Goal: Information Seeking & Learning: Learn about a topic

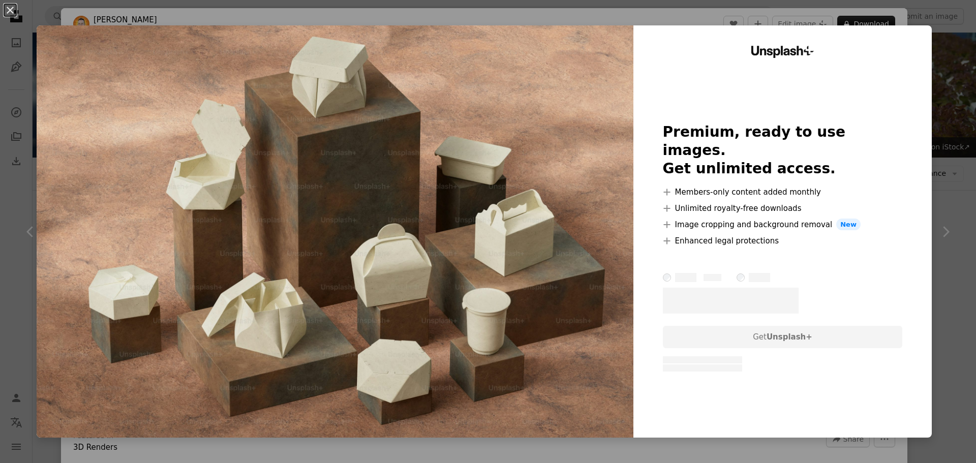
scroll to position [254, 0]
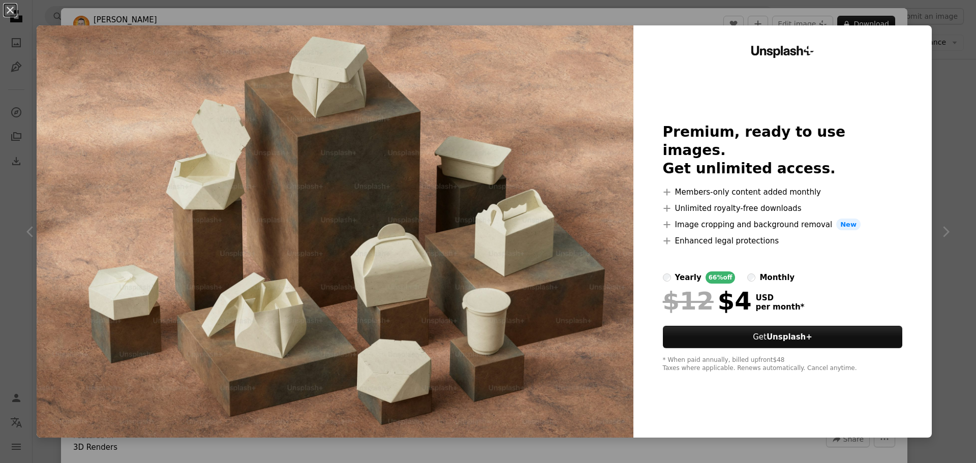
click at [953, 239] on div "An X shape Unsplash+ Premium, ready to use images. Get unlimited access. A plus…" at bounding box center [488, 231] width 976 height 463
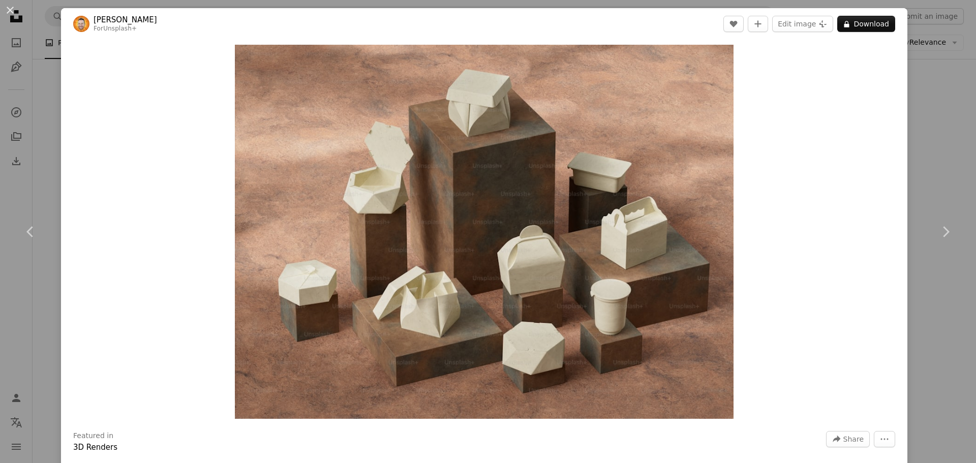
click at [933, 120] on div "An X shape Chevron left Chevron right [PERSON_NAME] For Unsplash+ A heart A plu…" at bounding box center [488, 231] width 976 height 463
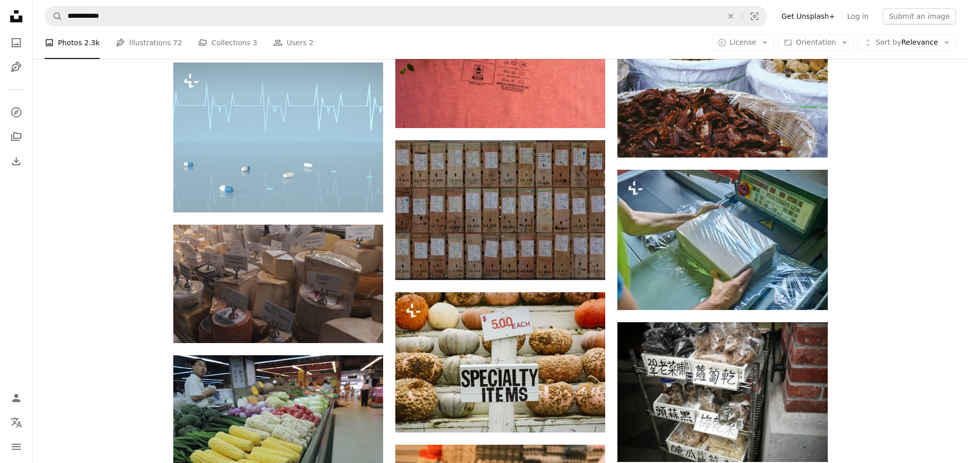
scroll to position [1321, 0]
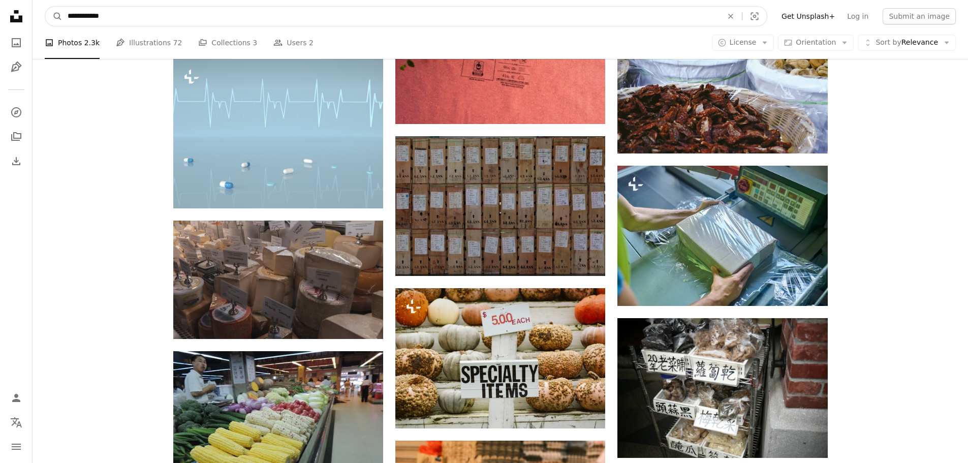
click at [148, 19] on input "**********" at bounding box center [390, 16] width 657 height 19
type input "**********"
click button "A magnifying glass" at bounding box center [53, 16] width 17 height 19
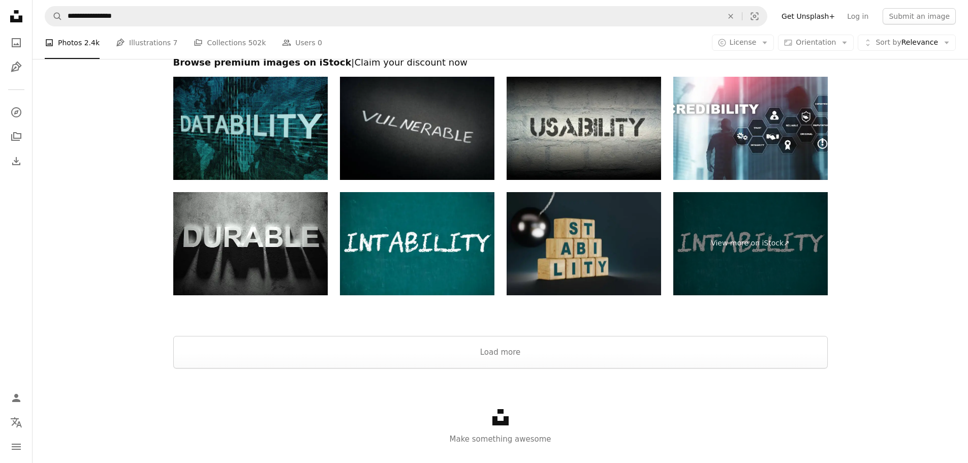
scroll to position [1950, 0]
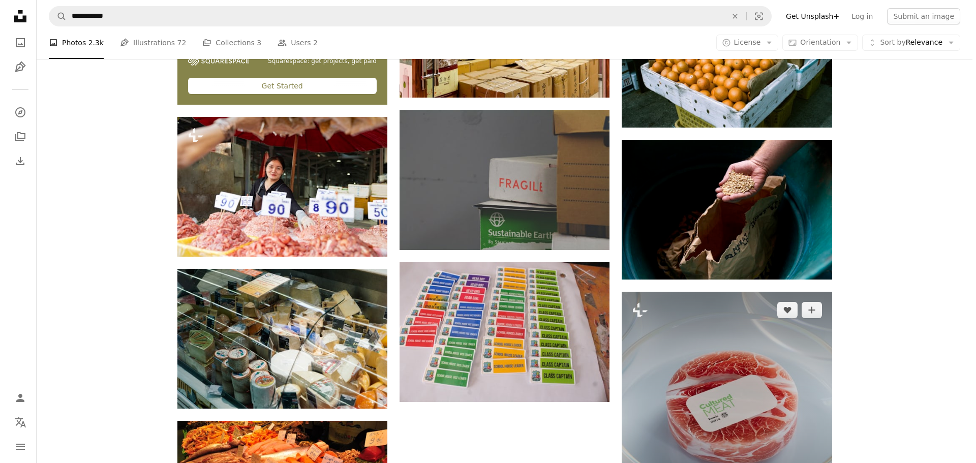
scroll to position [2235, 0]
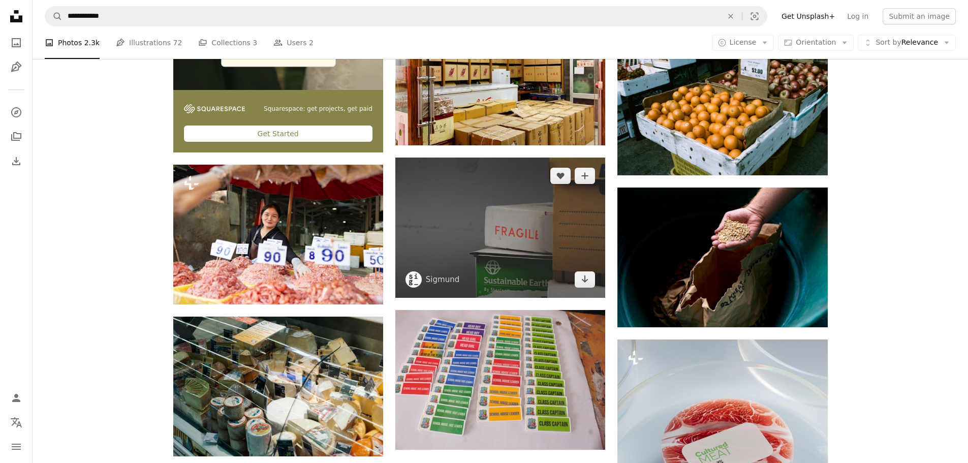
click at [539, 222] on img at bounding box center [500, 228] width 210 height 140
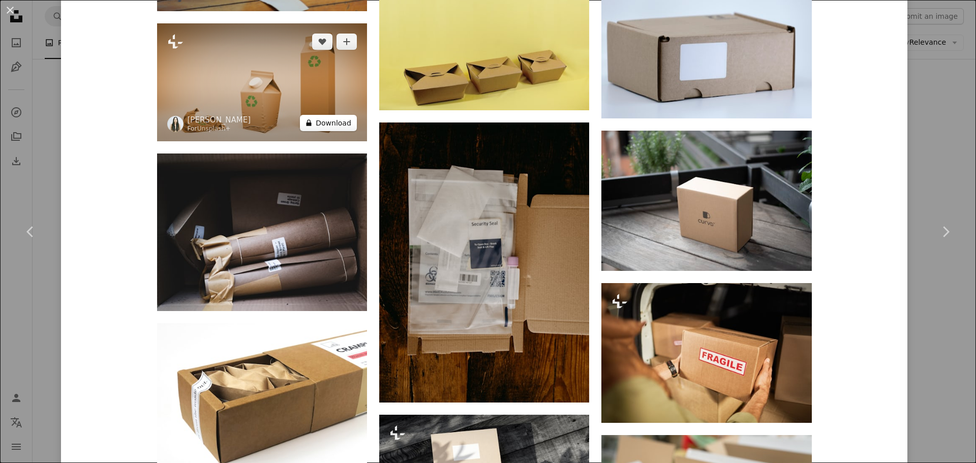
scroll to position [1576, 0]
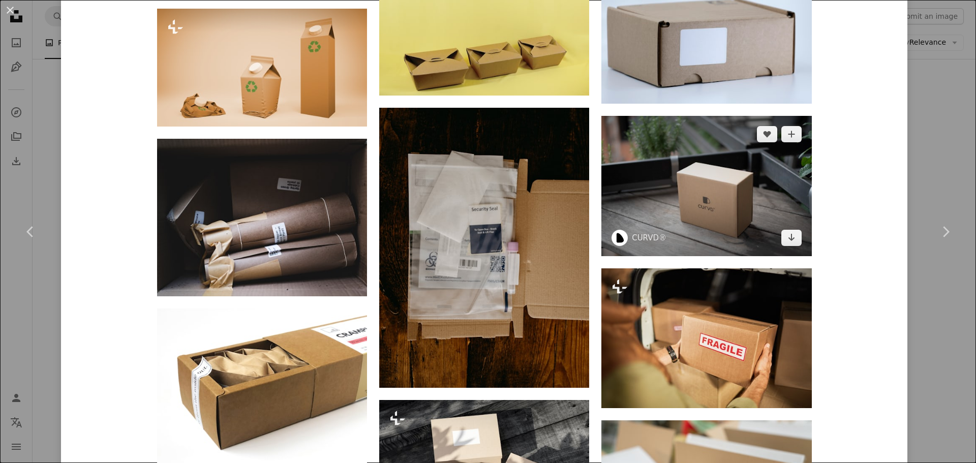
click at [676, 176] on img at bounding box center [706, 186] width 210 height 140
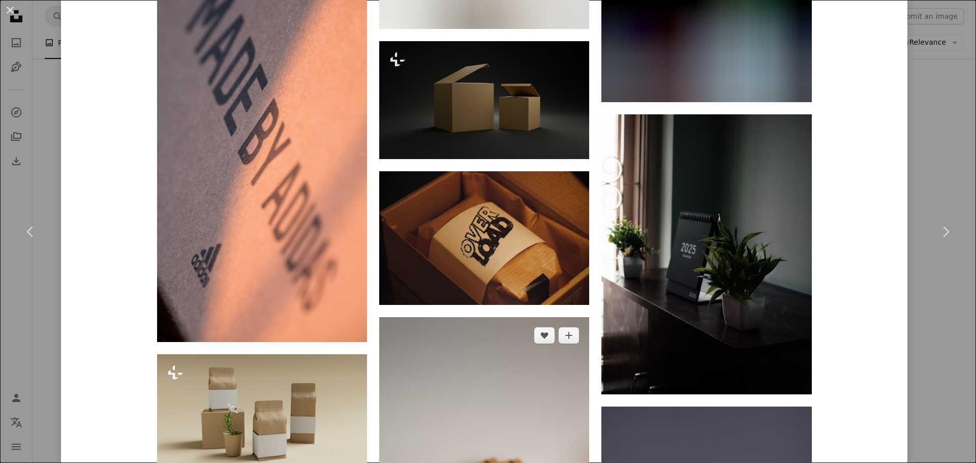
scroll to position [10535, 0]
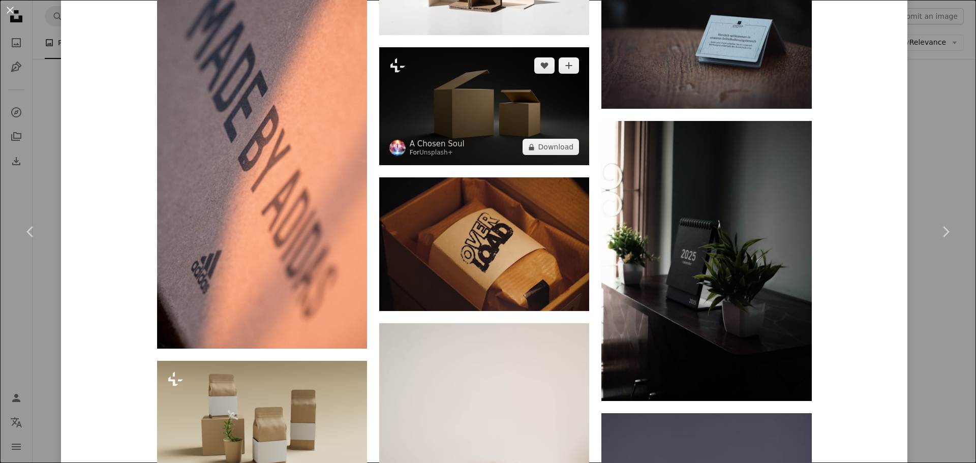
click at [469, 120] on img at bounding box center [484, 106] width 210 height 118
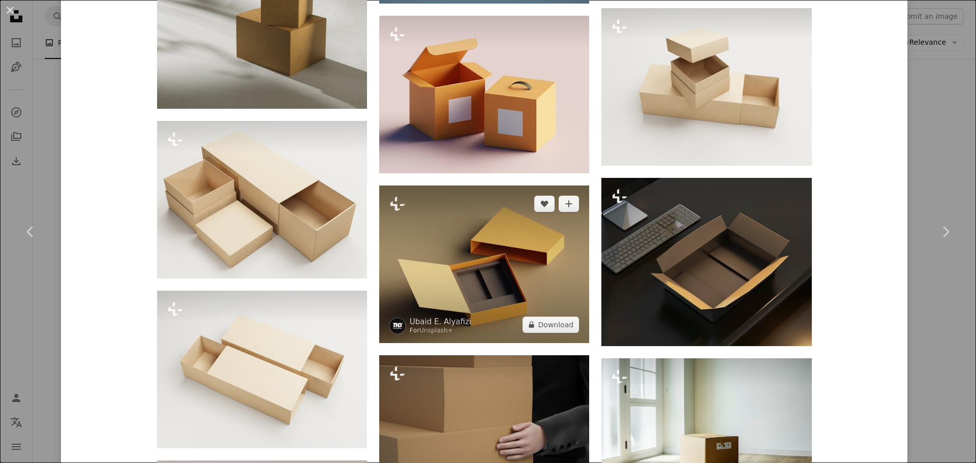
scroll to position [1067, 0]
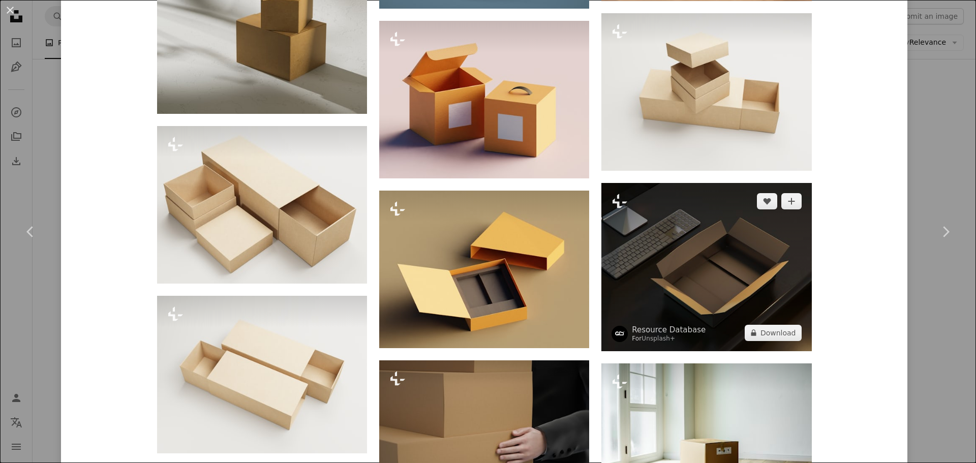
click at [688, 239] on img at bounding box center [706, 267] width 210 height 168
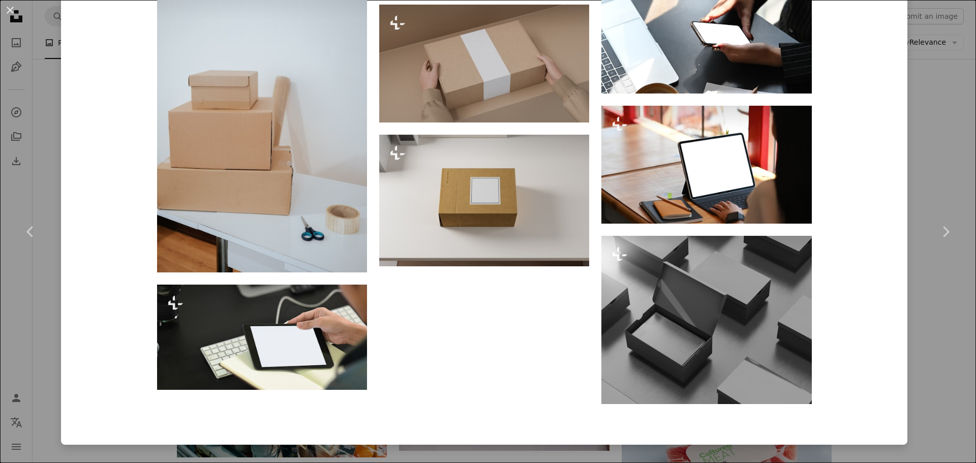
scroll to position [13099, 0]
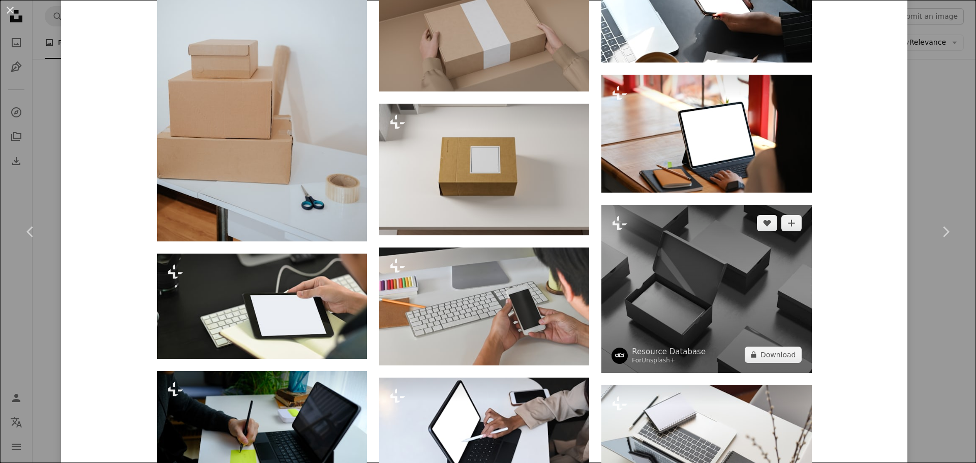
click at [711, 270] on img at bounding box center [706, 289] width 210 height 168
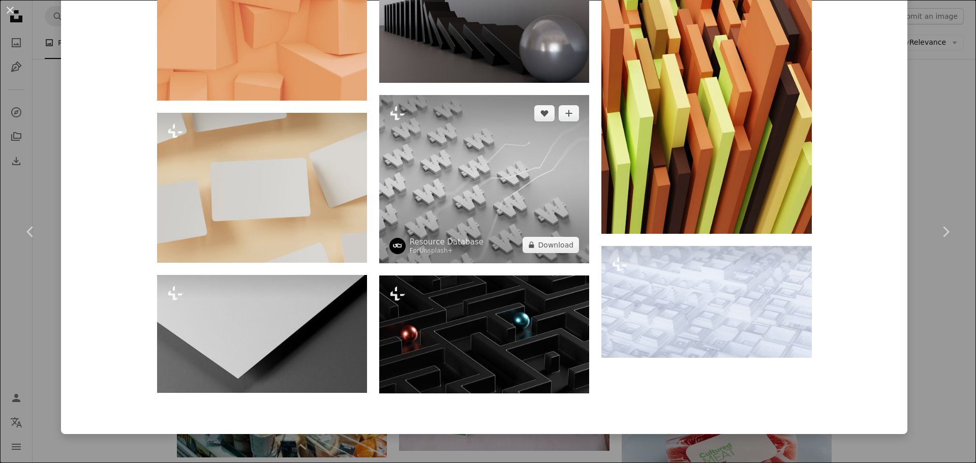
scroll to position [2826, 0]
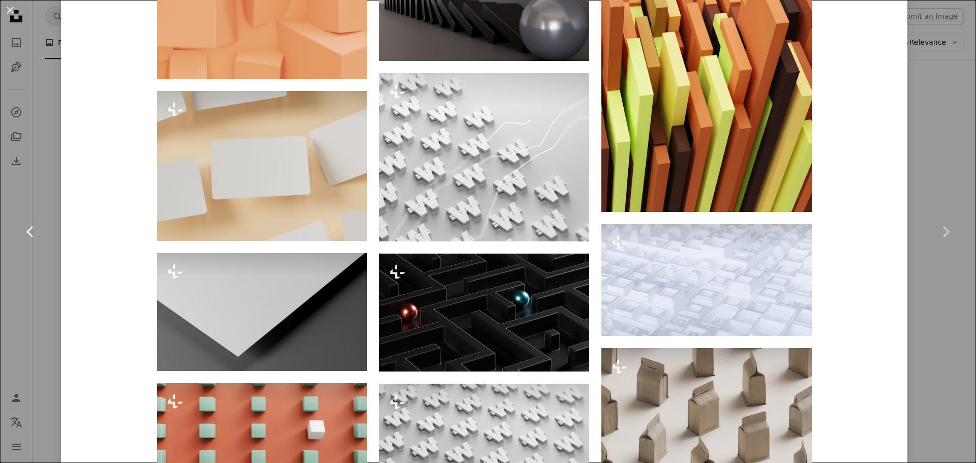
click at [41, 237] on link "Chevron left" at bounding box center [30, 232] width 61 height 98
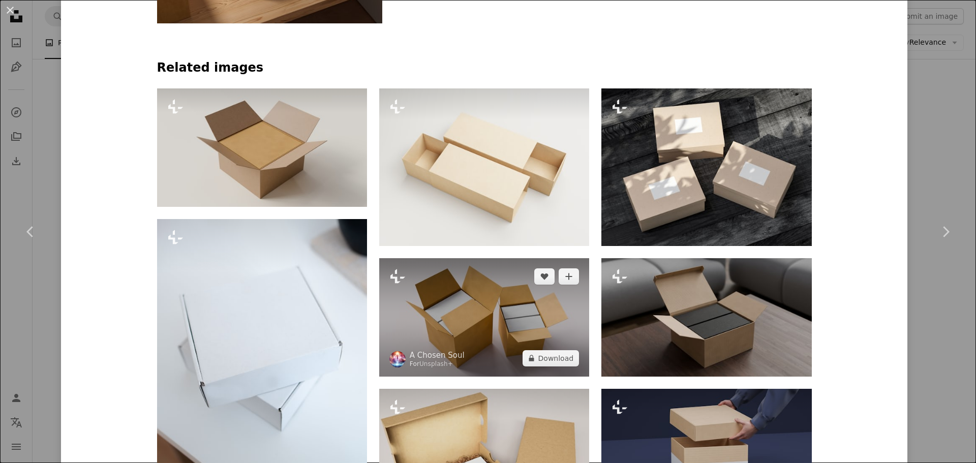
scroll to position [762, 0]
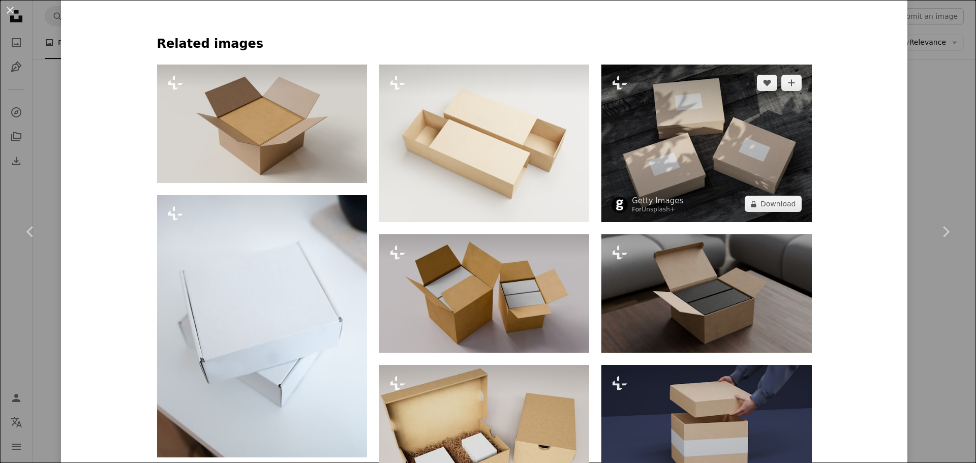
click at [719, 147] on img at bounding box center [706, 144] width 210 height 158
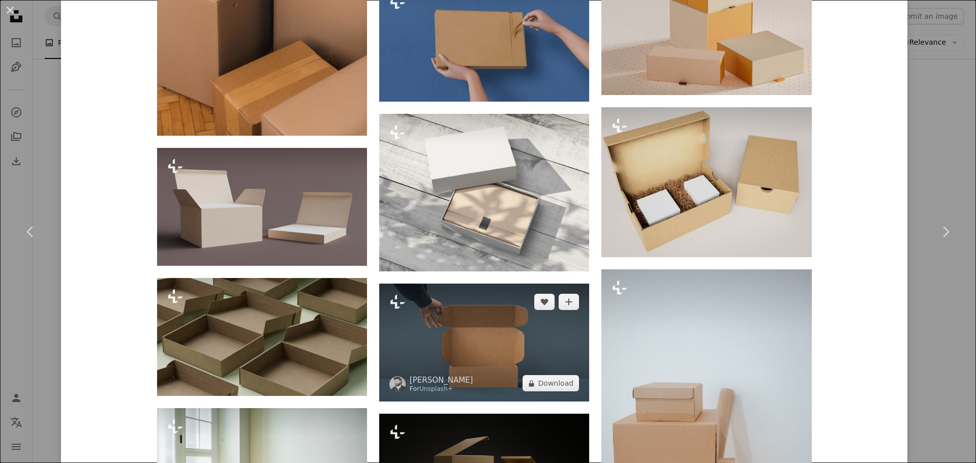
scroll to position [1913, 0]
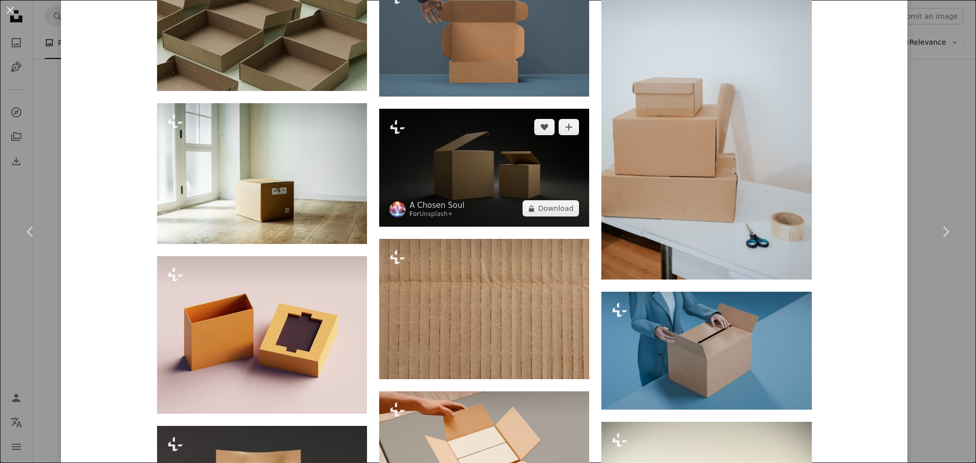
click at [473, 140] on img at bounding box center [484, 168] width 210 height 118
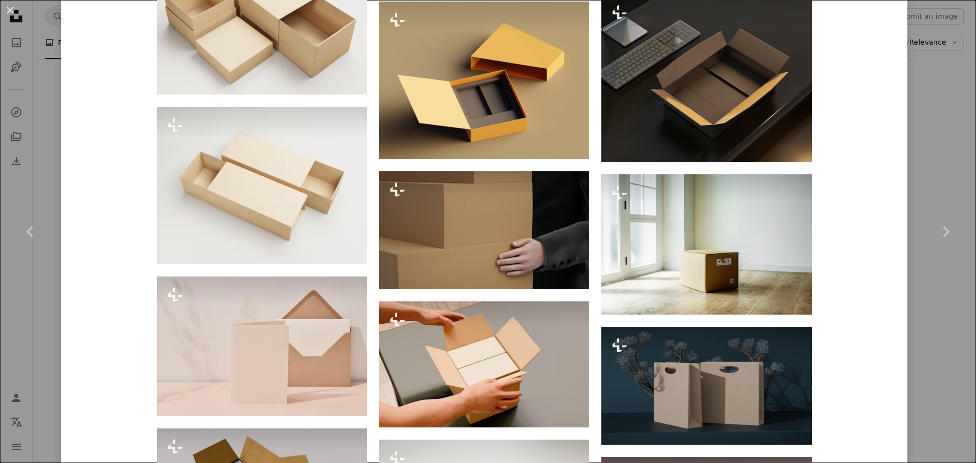
scroll to position [1270, 0]
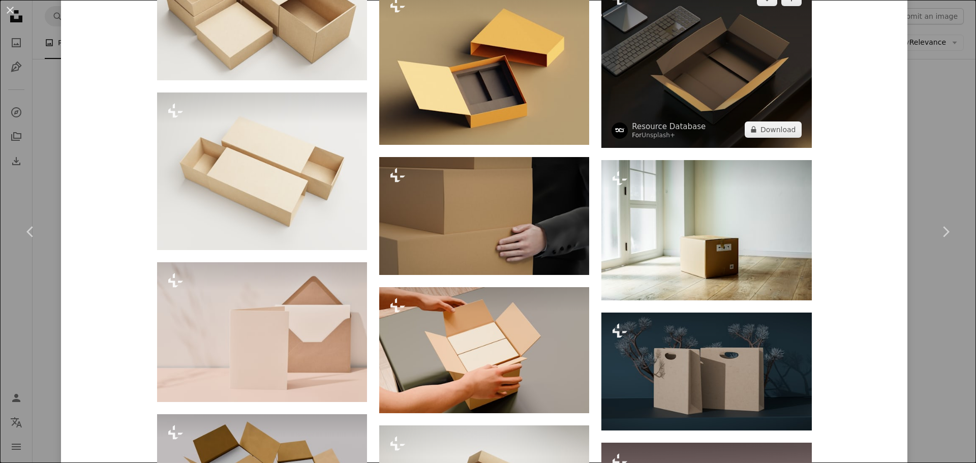
click at [667, 65] on img at bounding box center [706, 64] width 210 height 168
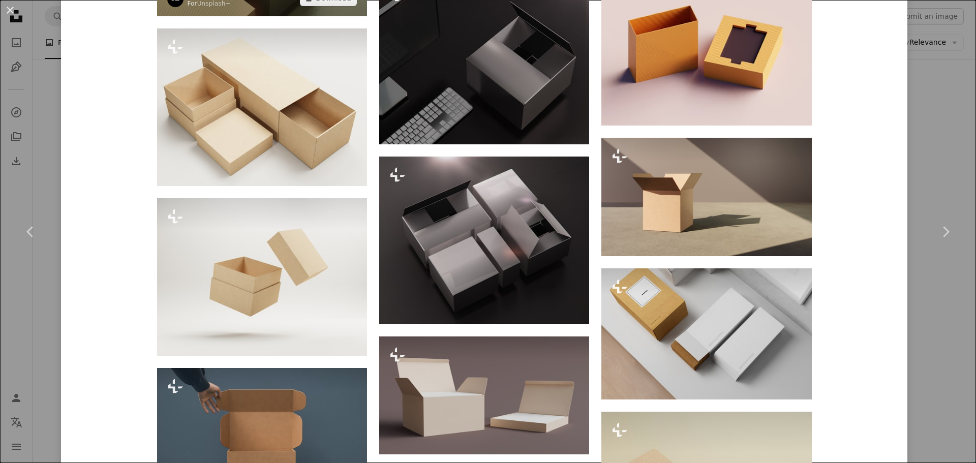
scroll to position [1169, 0]
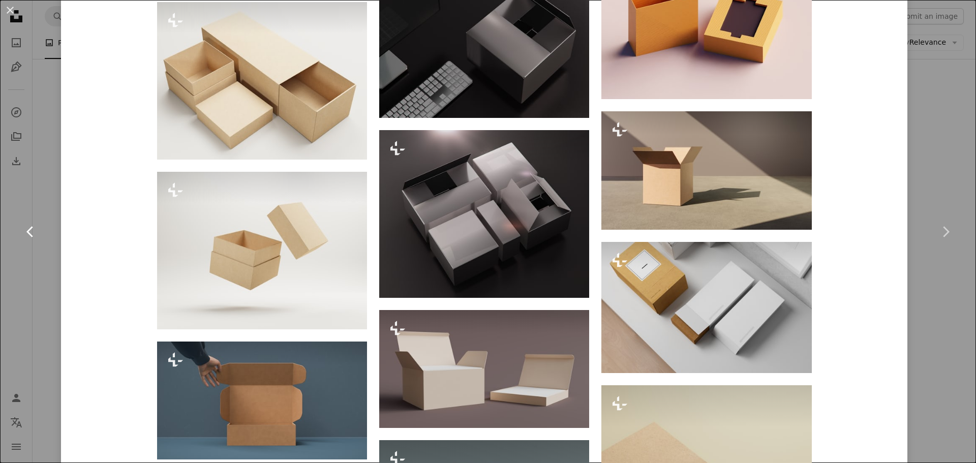
click at [34, 233] on icon "Chevron left" at bounding box center [30, 232] width 16 height 16
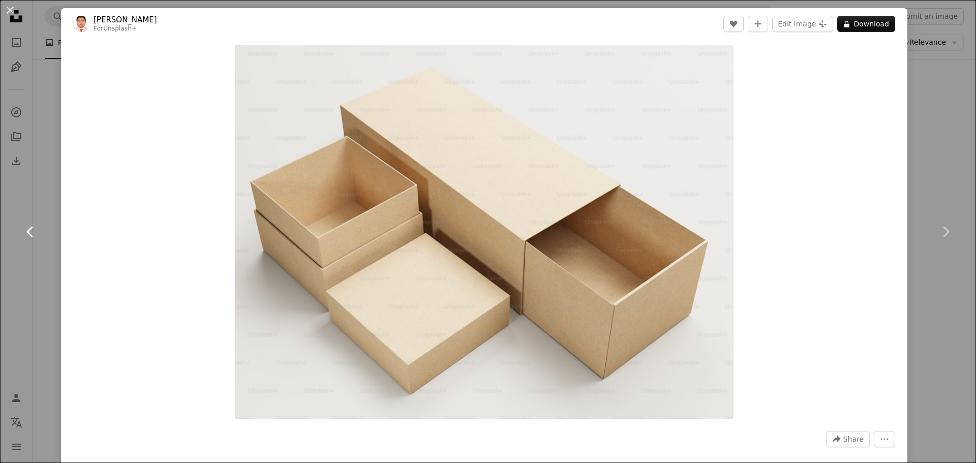
click at [34, 233] on icon "Chevron left" at bounding box center [30, 232] width 16 height 16
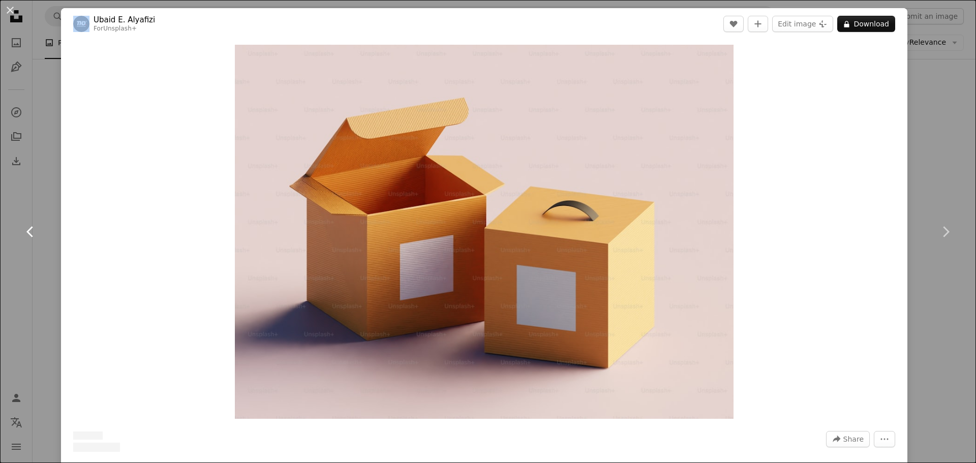
click at [34, 233] on icon "Chevron left" at bounding box center [30, 232] width 16 height 16
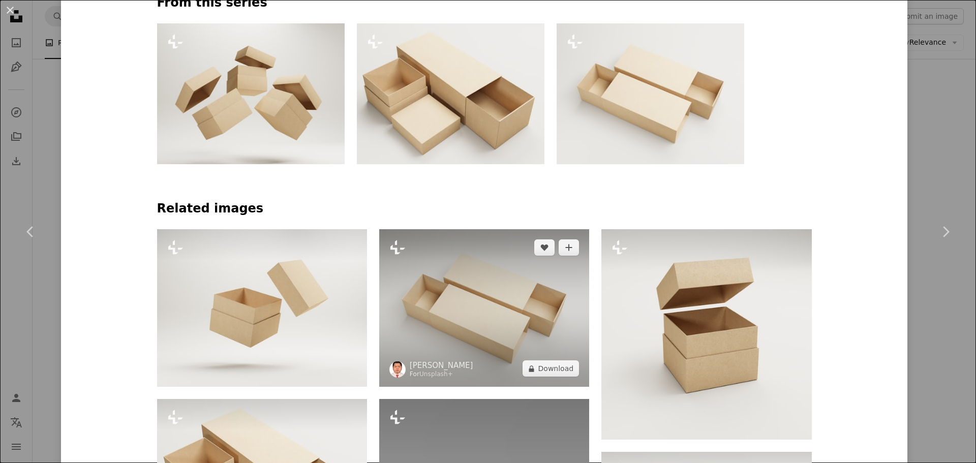
scroll to position [813, 0]
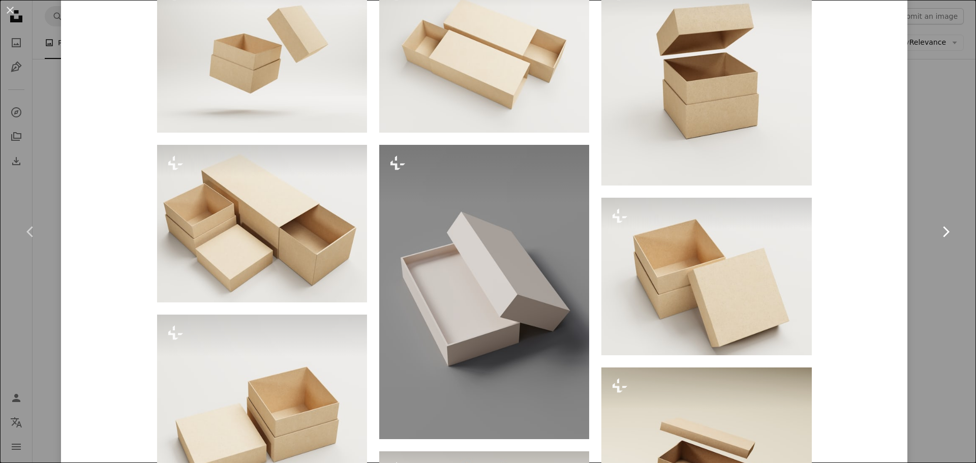
click at [926, 256] on link "Chevron right" at bounding box center [945, 232] width 61 height 98
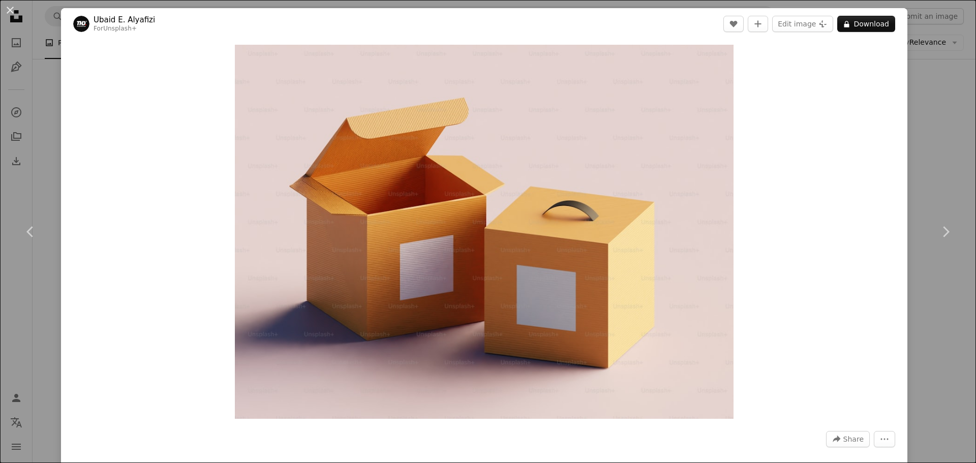
click at [29, 99] on div "An X shape Chevron left Chevron right [PERSON_NAME] Alyafizi For Unsplash+ A he…" at bounding box center [488, 231] width 976 height 463
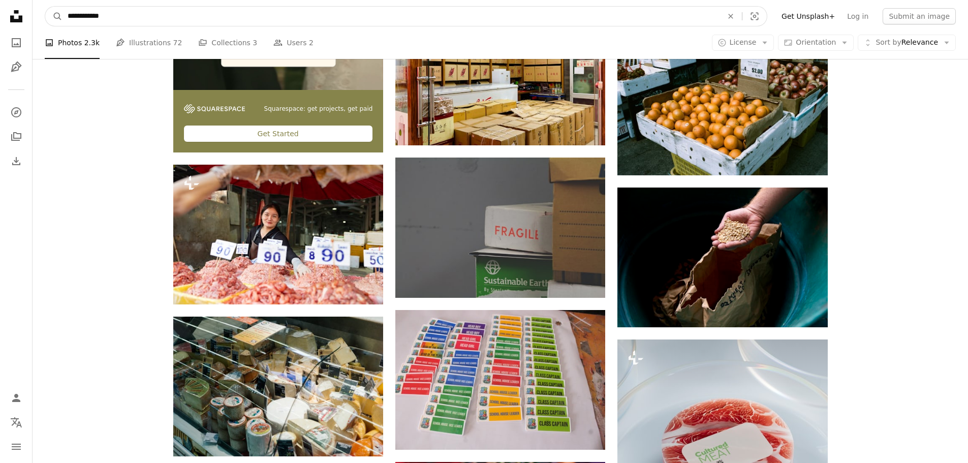
drag, startPoint x: 125, startPoint y: 19, endPoint x: 27, endPoint y: 26, distance: 97.9
type input "*"
type input "**********"
click button "A magnifying glass" at bounding box center [53, 16] width 17 height 19
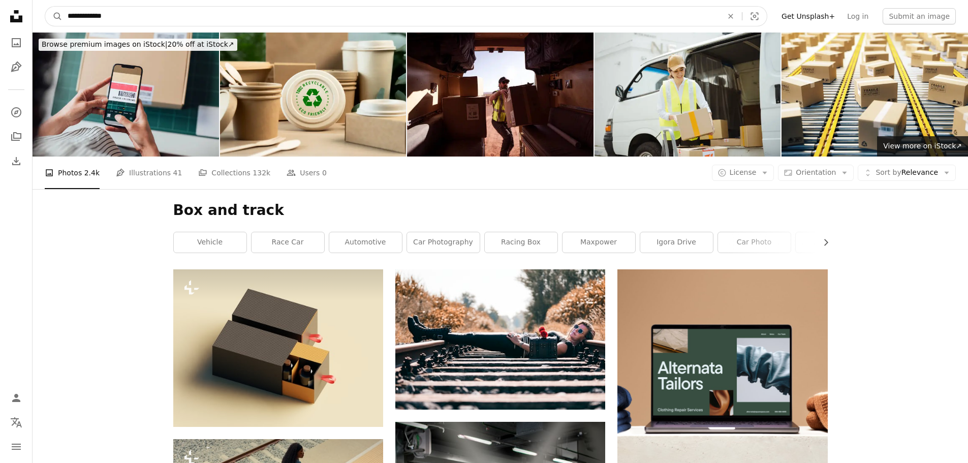
click at [88, 16] on input "**********" at bounding box center [390, 16] width 657 height 19
click at [103, 14] on input "**********" at bounding box center [390, 16] width 657 height 19
type input "**********"
click button "A magnifying glass" at bounding box center [53, 16] width 17 height 19
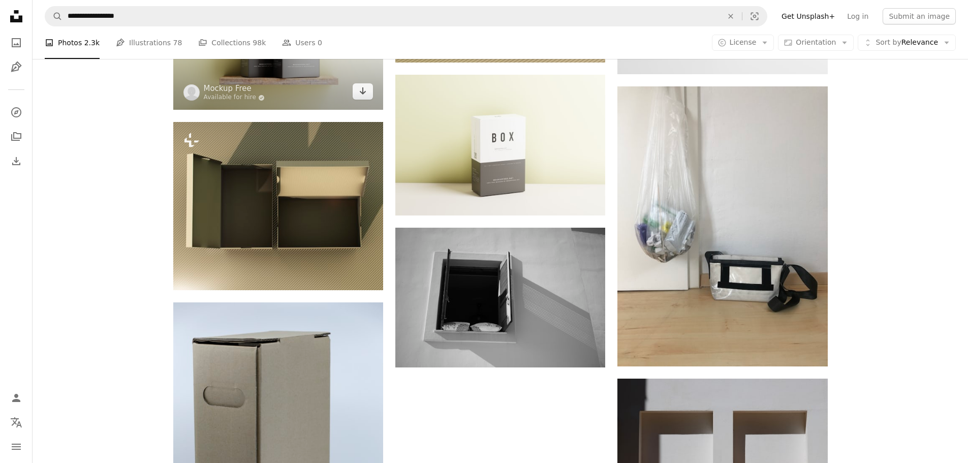
scroll to position [1074, 0]
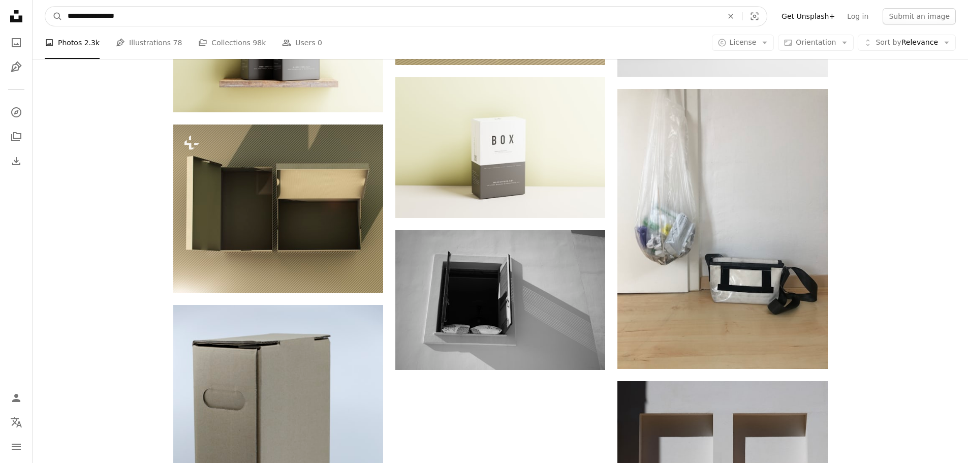
click at [161, 19] on input "**********" at bounding box center [390, 16] width 657 height 19
type input "**********"
click button "A magnifying glass" at bounding box center [53, 16] width 17 height 19
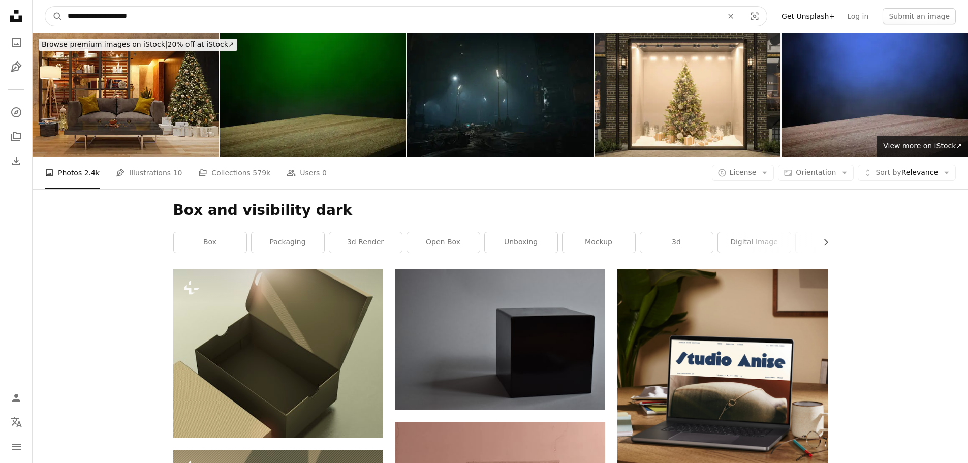
drag, startPoint x: 167, startPoint y: 13, endPoint x: 0, endPoint y: 23, distance: 166.9
type input "*********"
click at [45, 7] on button "A magnifying glass" at bounding box center [53, 16] width 17 height 19
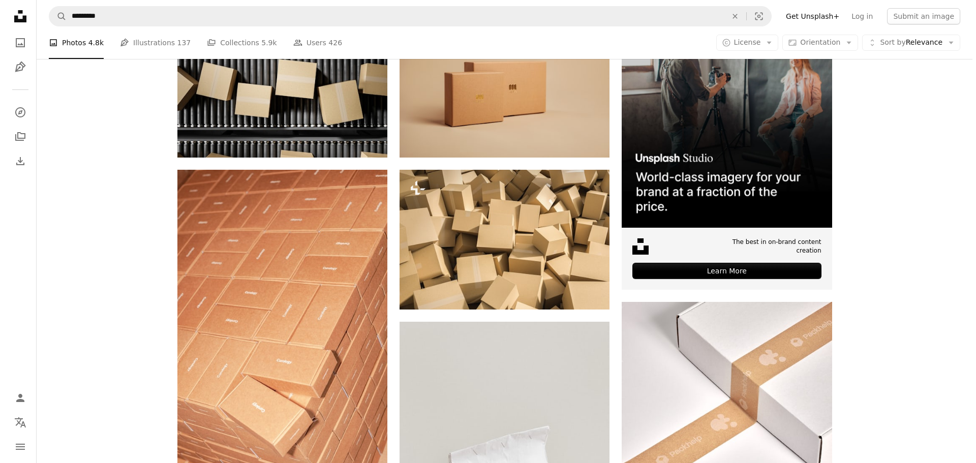
scroll to position [254, 0]
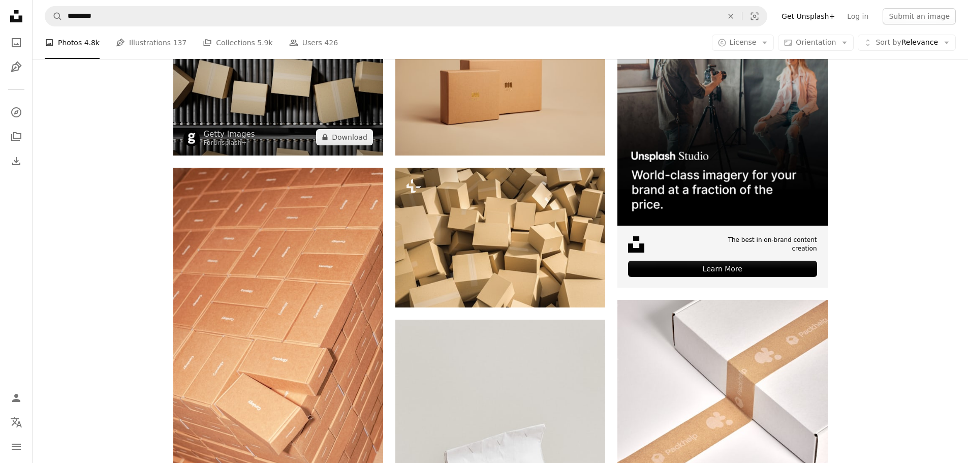
click at [271, 95] on img at bounding box center [278, 85] width 210 height 140
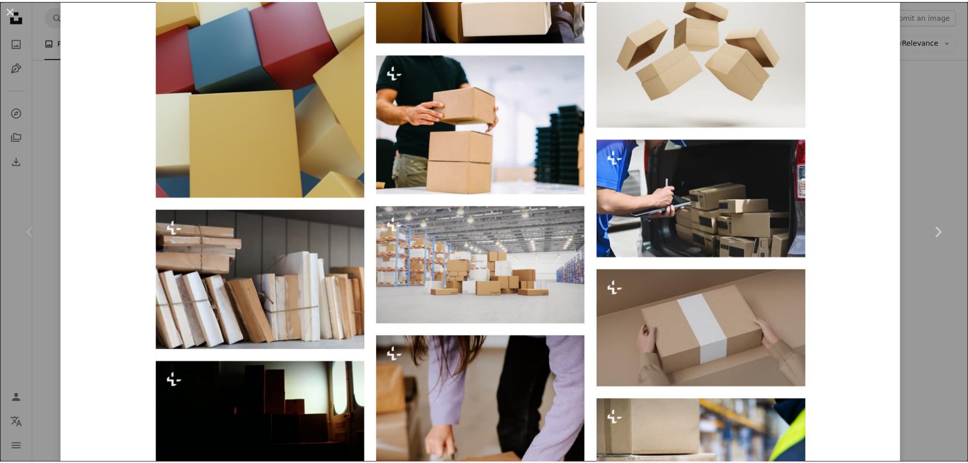
scroll to position [1751, 0]
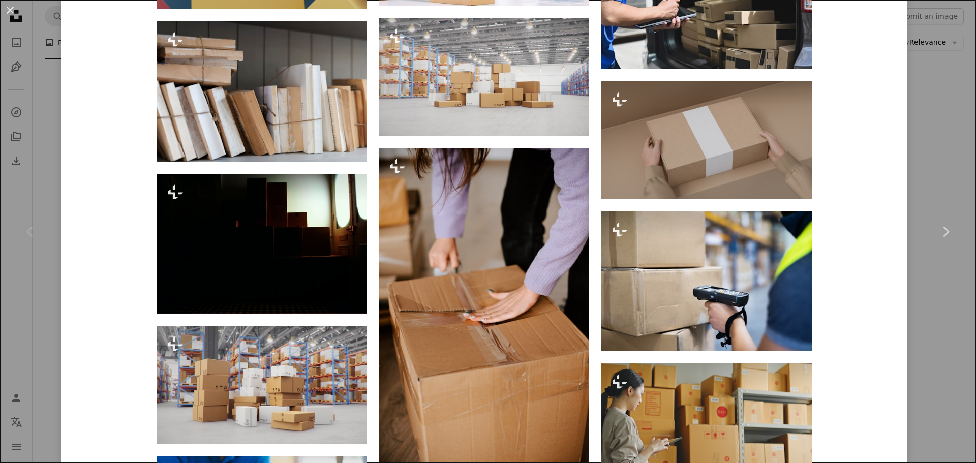
click at [903, 262] on div "An X shape Chevron left Chevron right Getty Images For Unsplash+ A heart A plus…" at bounding box center [488, 231] width 976 height 463
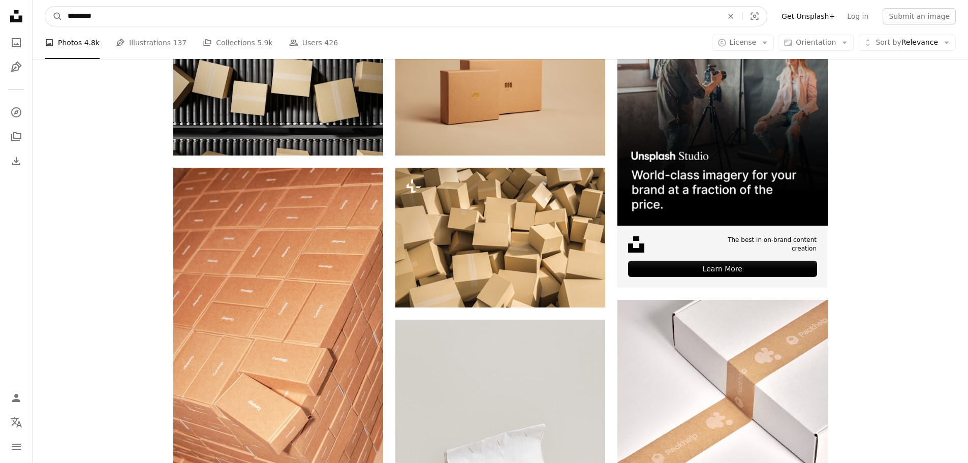
click at [112, 15] on input "*********" at bounding box center [390, 16] width 657 height 19
type input "**********"
click button "A magnifying glass" at bounding box center [53, 16] width 17 height 19
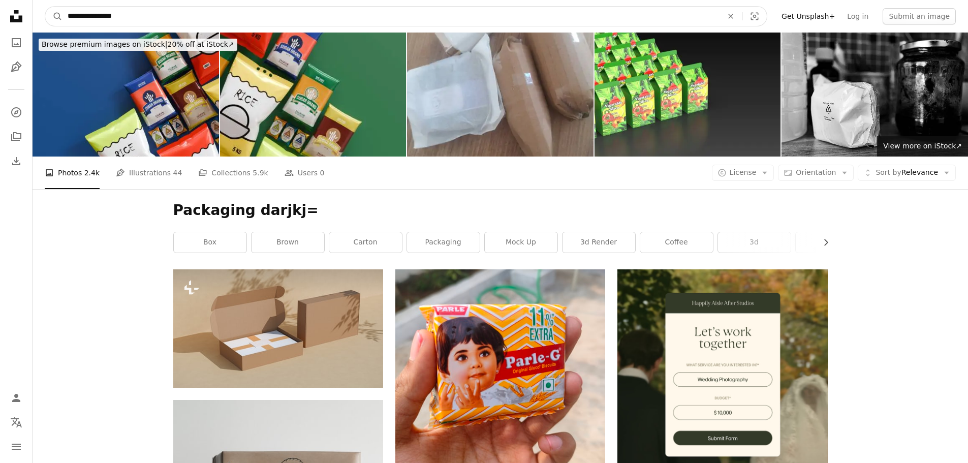
click at [204, 21] on input "**********" at bounding box center [390, 16] width 657 height 19
type input "**********"
click button "A magnifying glass" at bounding box center [53, 16] width 17 height 19
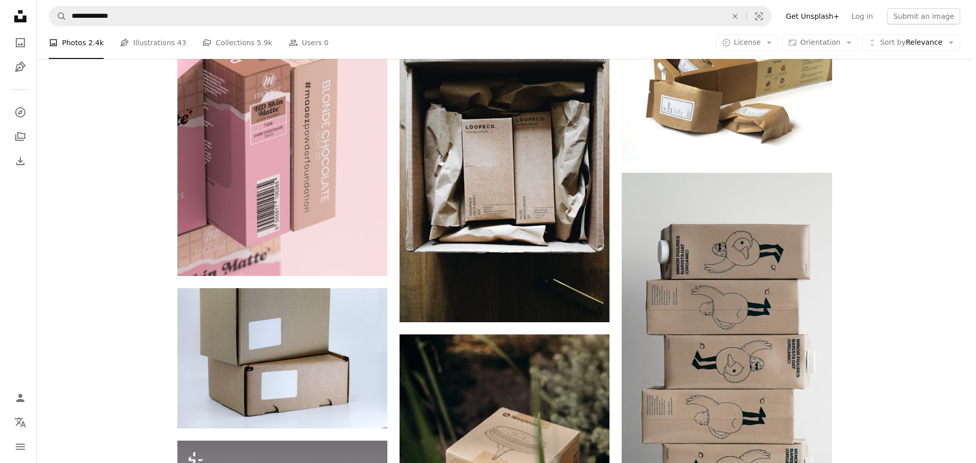
scroll to position [864, 0]
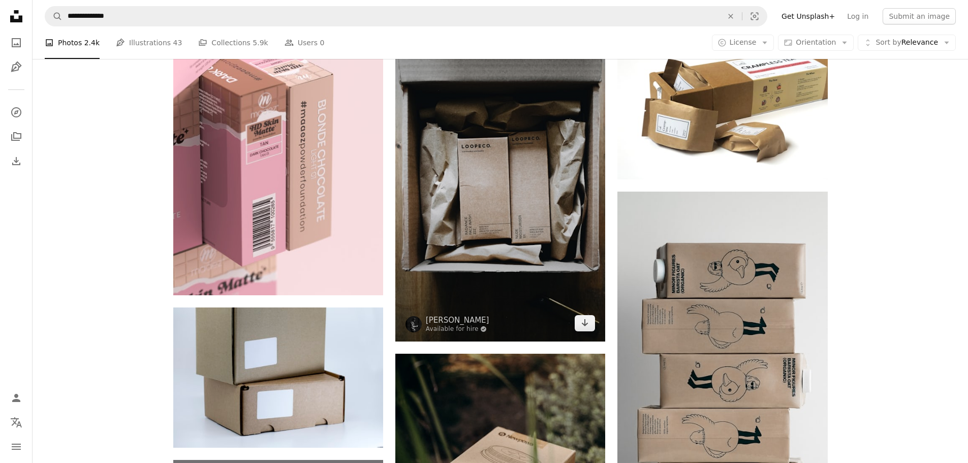
click at [472, 164] on img at bounding box center [500, 172] width 210 height 339
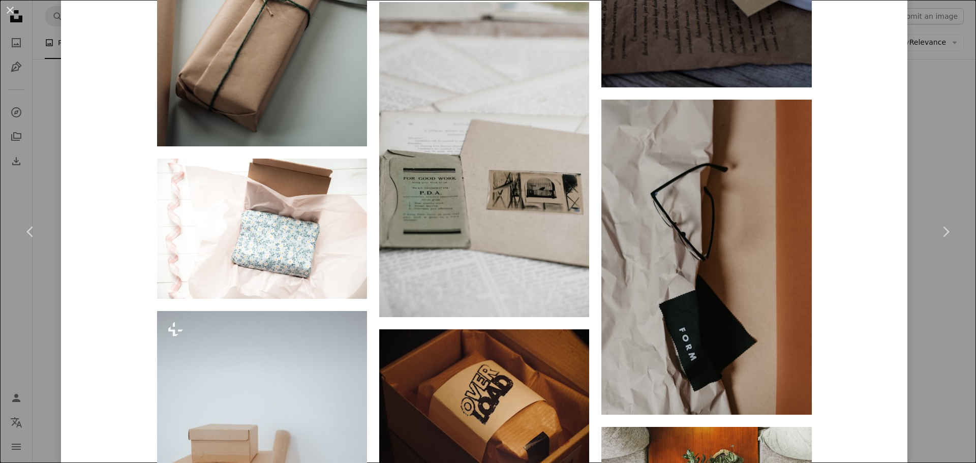
scroll to position [3601, 0]
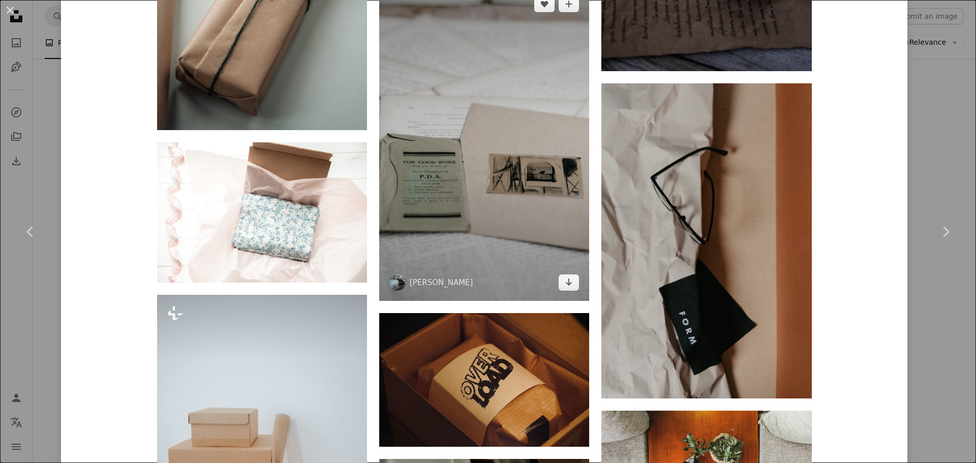
click at [485, 239] on img at bounding box center [484, 143] width 210 height 315
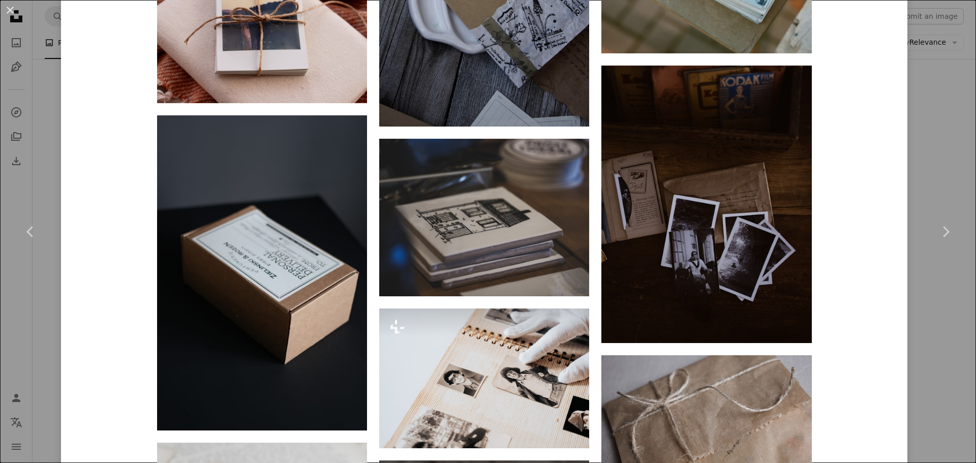
scroll to position [1067, 0]
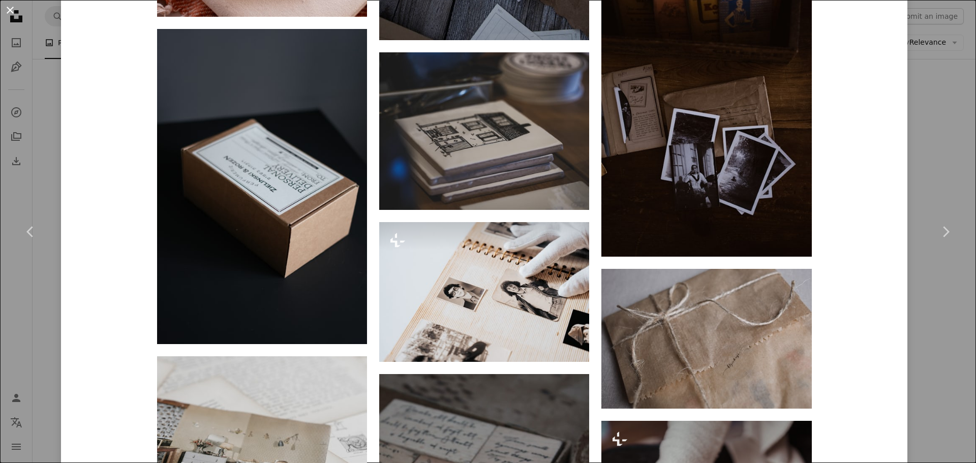
click at [7, 8] on button "An X shape" at bounding box center [10, 10] width 12 height 12
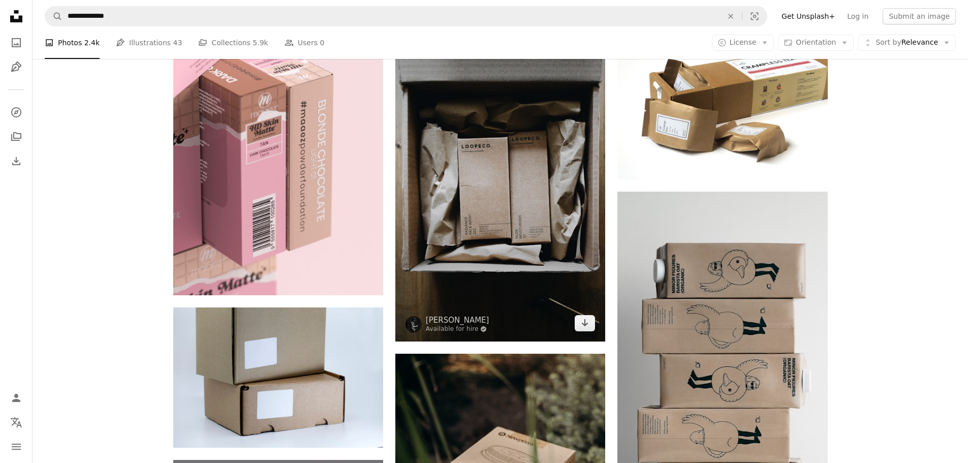
click at [485, 177] on img at bounding box center [500, 172] width 210 height 339
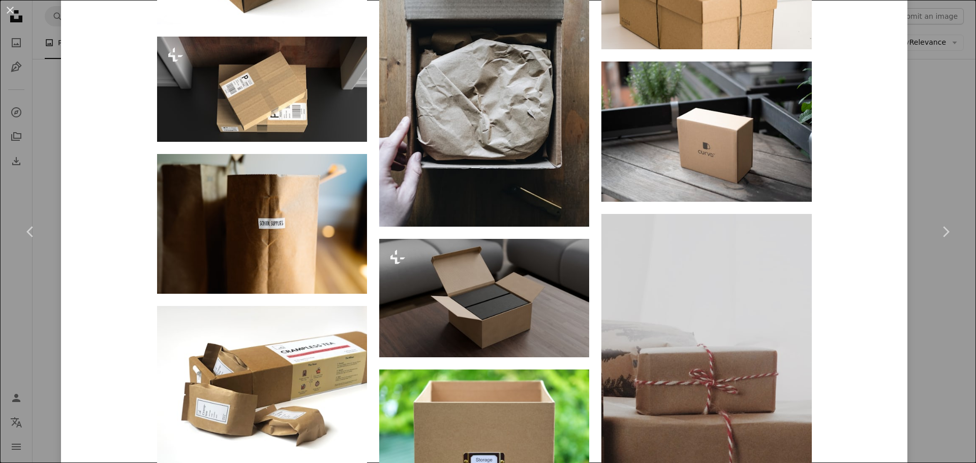
scroll to position [1423, 0]
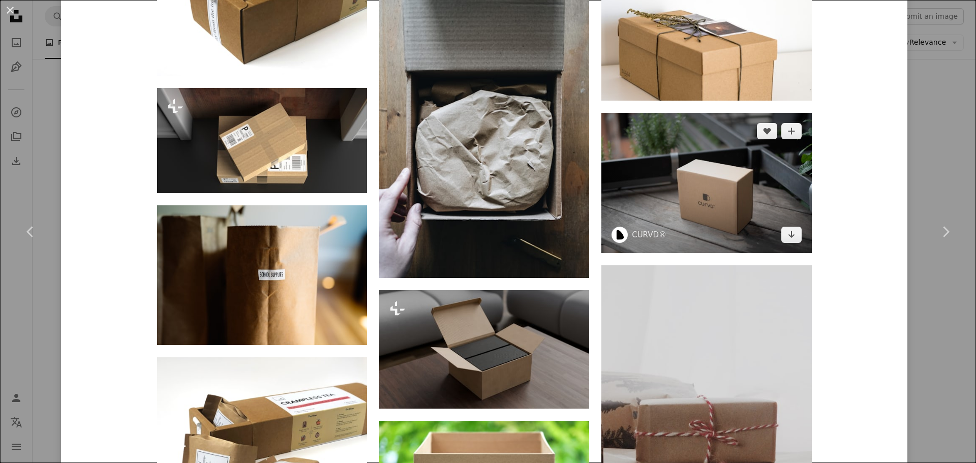
click at [715, 176] on img at bounding box center [706, 183] width 210 height 140
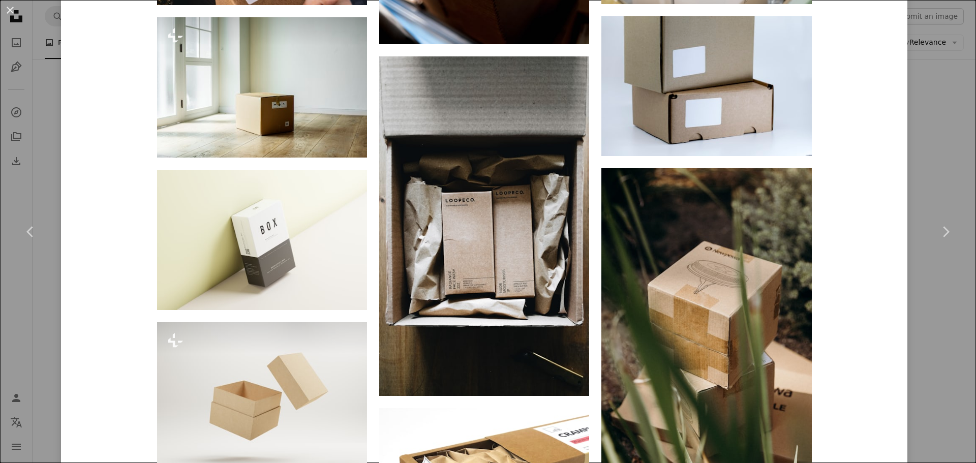
scroll to position [1423, 0]
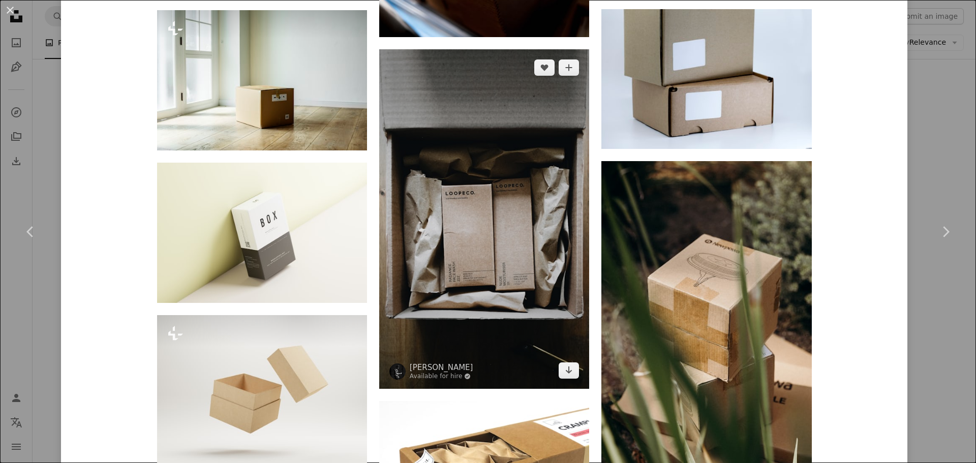
click at [556, 256] on img at bounding box center [484, 218] width 210 height 339
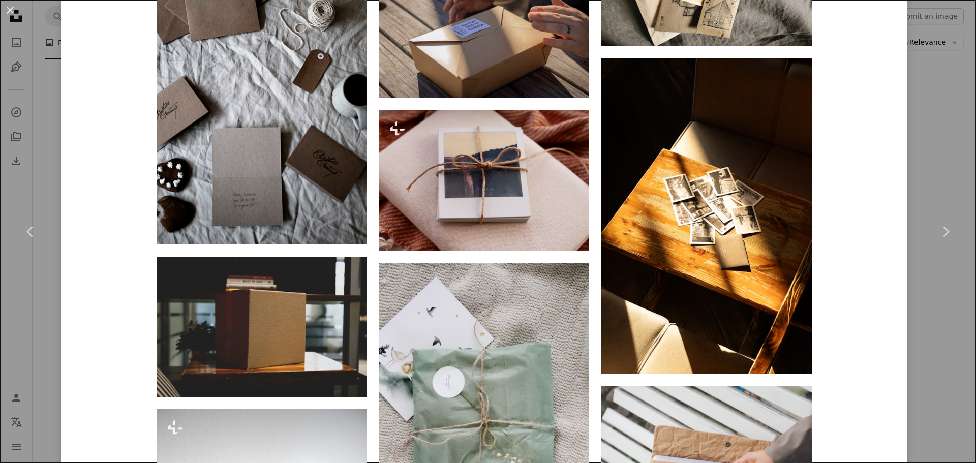
scroll to position [7971, 0]
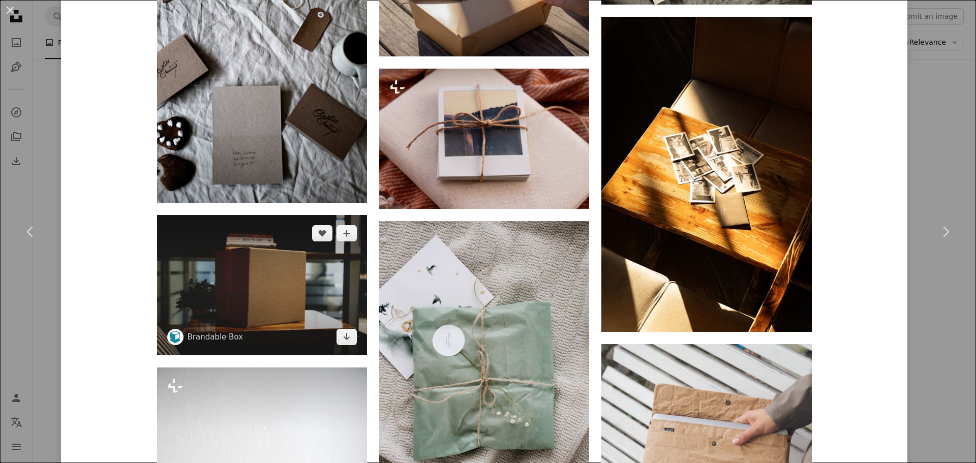
click at [211, 275] on img at bounding box center [262, 285] width 210 height 140
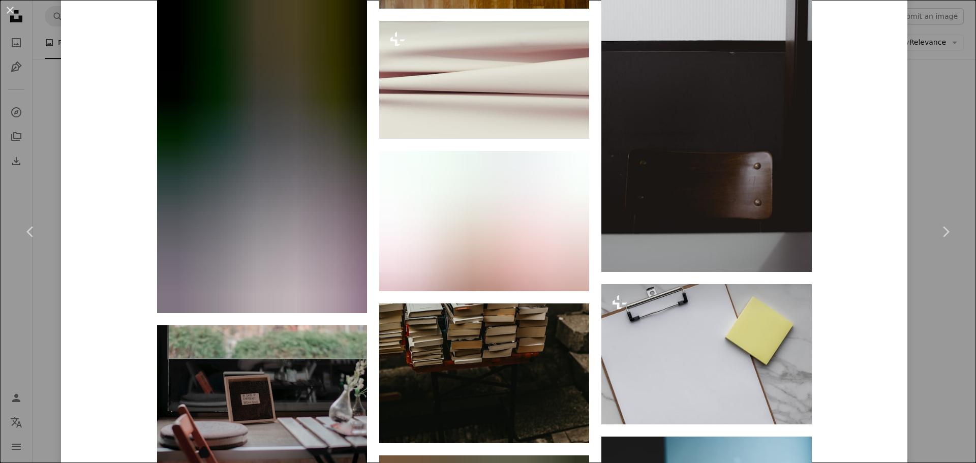
scroll to position [4340, 0]
